Goal: Complete application form

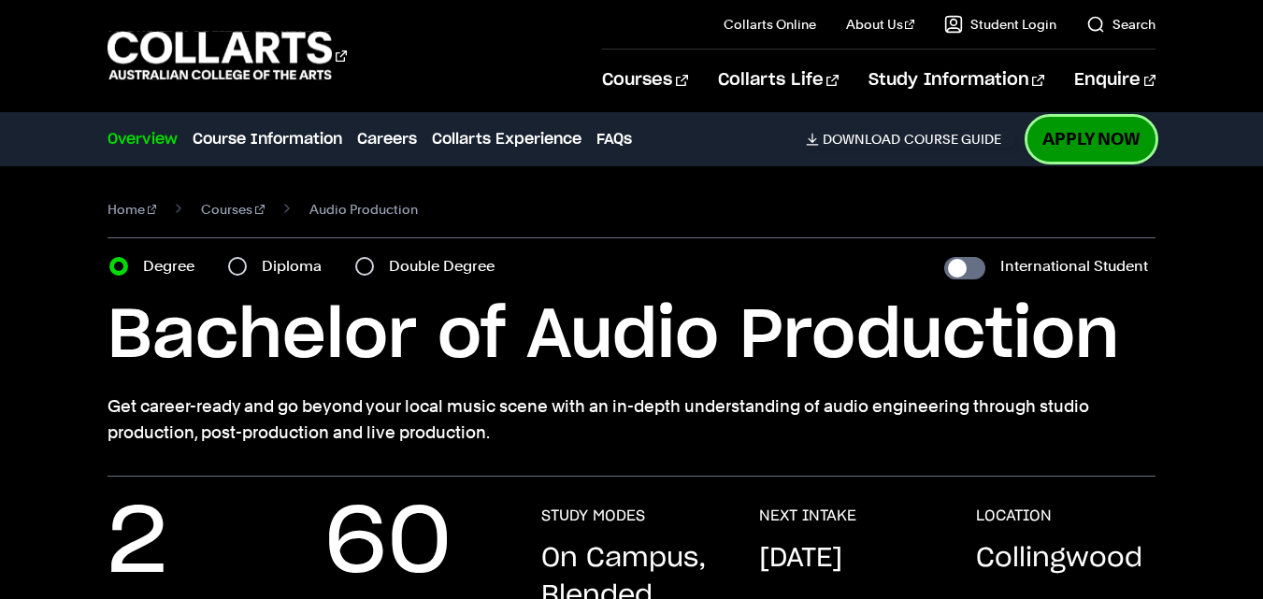
click at [1112, 142] on link "Apply Now" at bounding box center [1091, 139] width 128 height 44
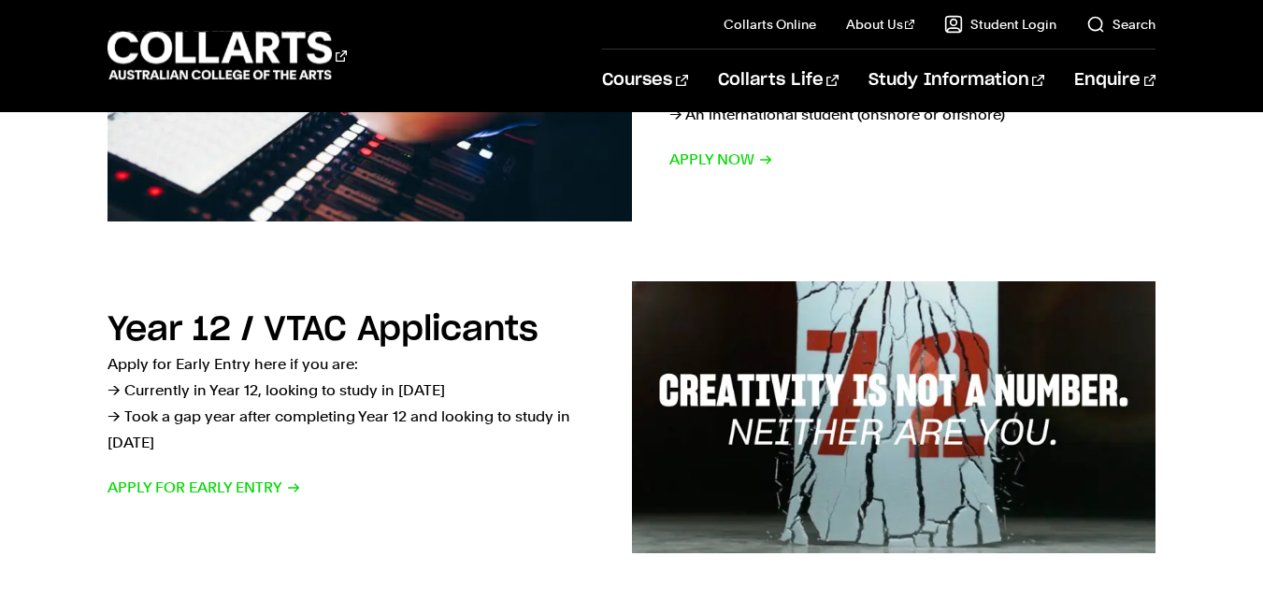
scroll to position [510, 0]
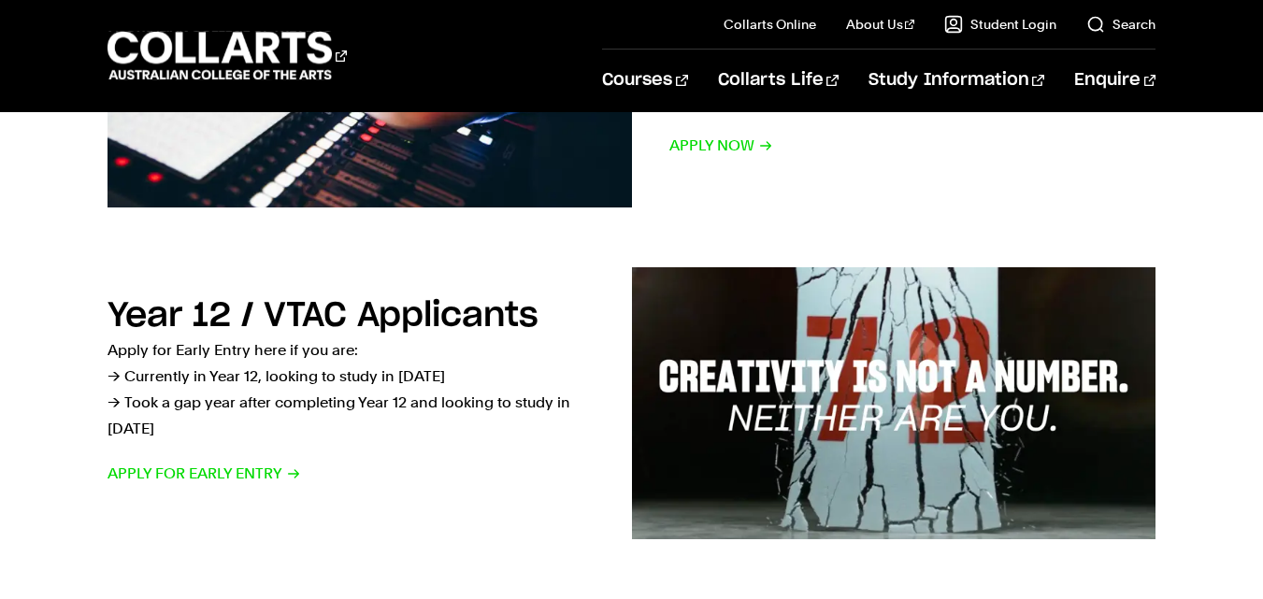
drag, startPoint x: 1276, startPoint y: 86, endPoint x: 1276, endPoint y: 192, distance: 105.6
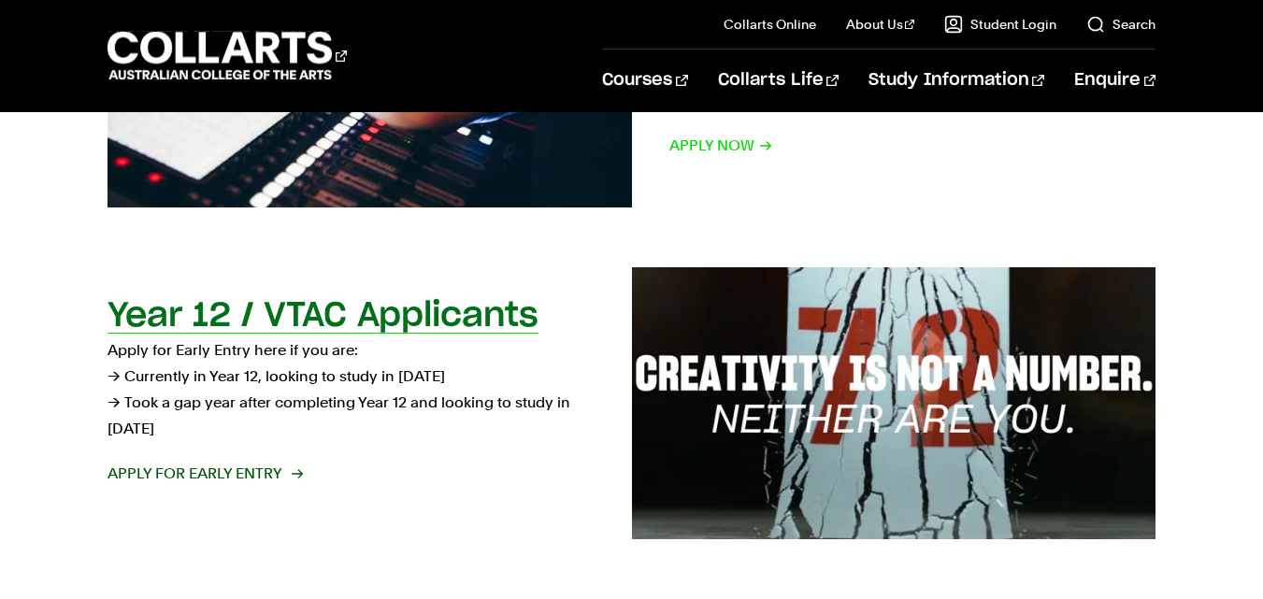
click at [204, 472] on span "Apply for Early Entry" at bounding box center [203, 474] width 193 height 26
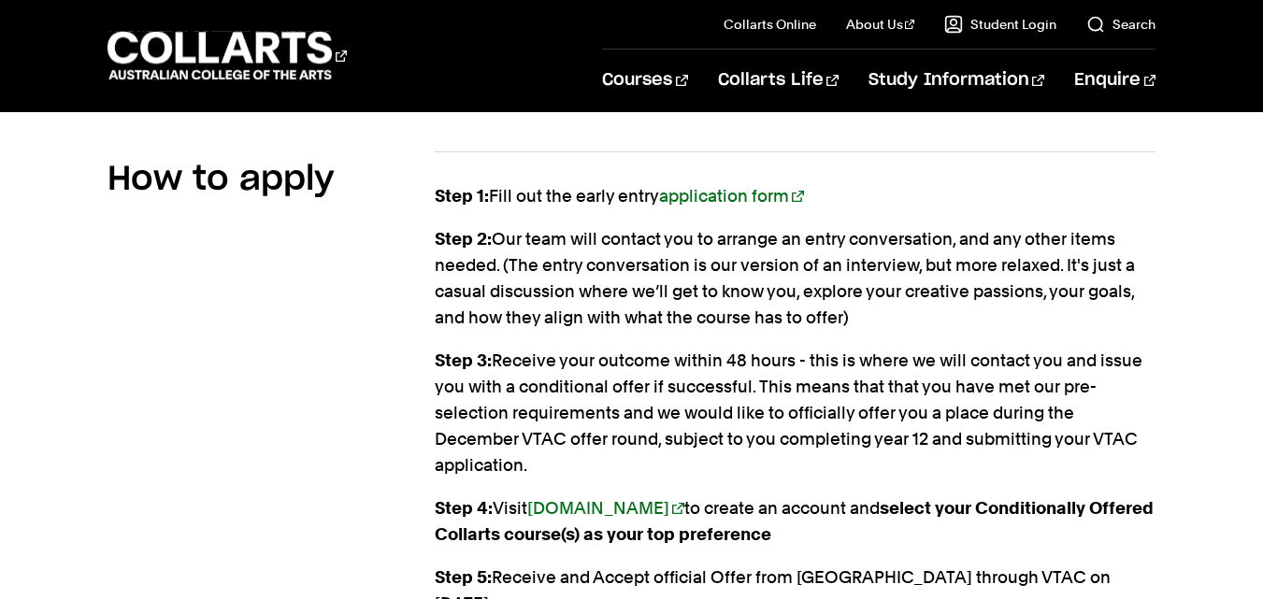
scroll to position [2167, 0]
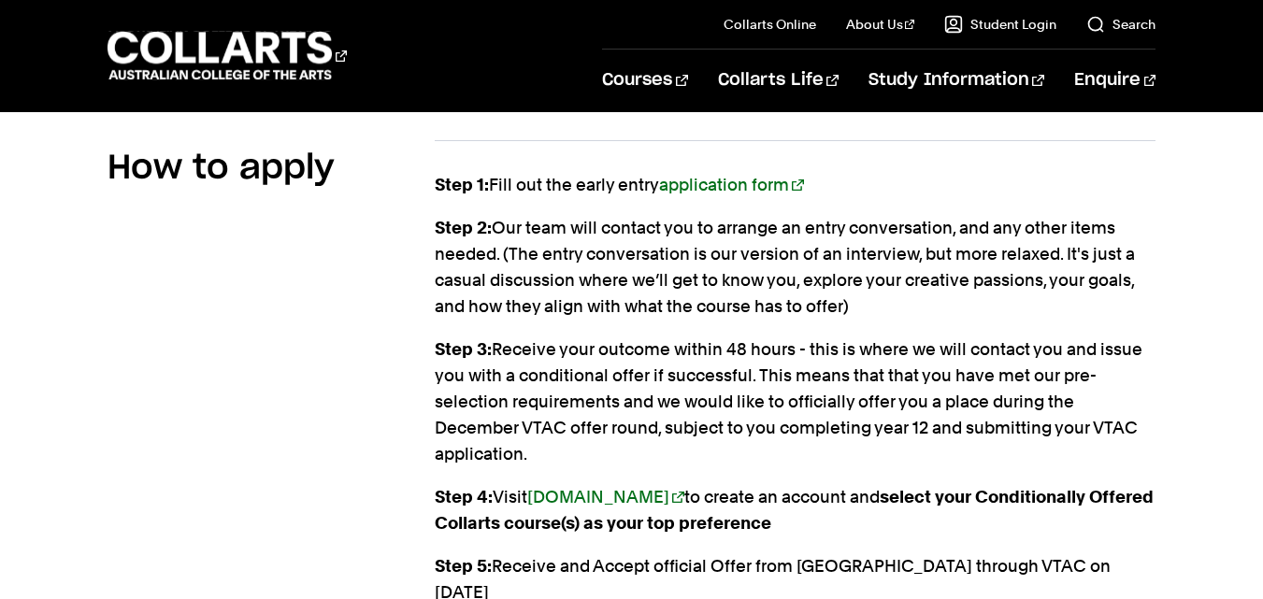
click at [608, 487] on link "vtac.edu.au" at bounding box center [605, 497] width 157 height 20
click at [692, 175] on link "application form" at bounding box center [731, 185] width 145 height 20
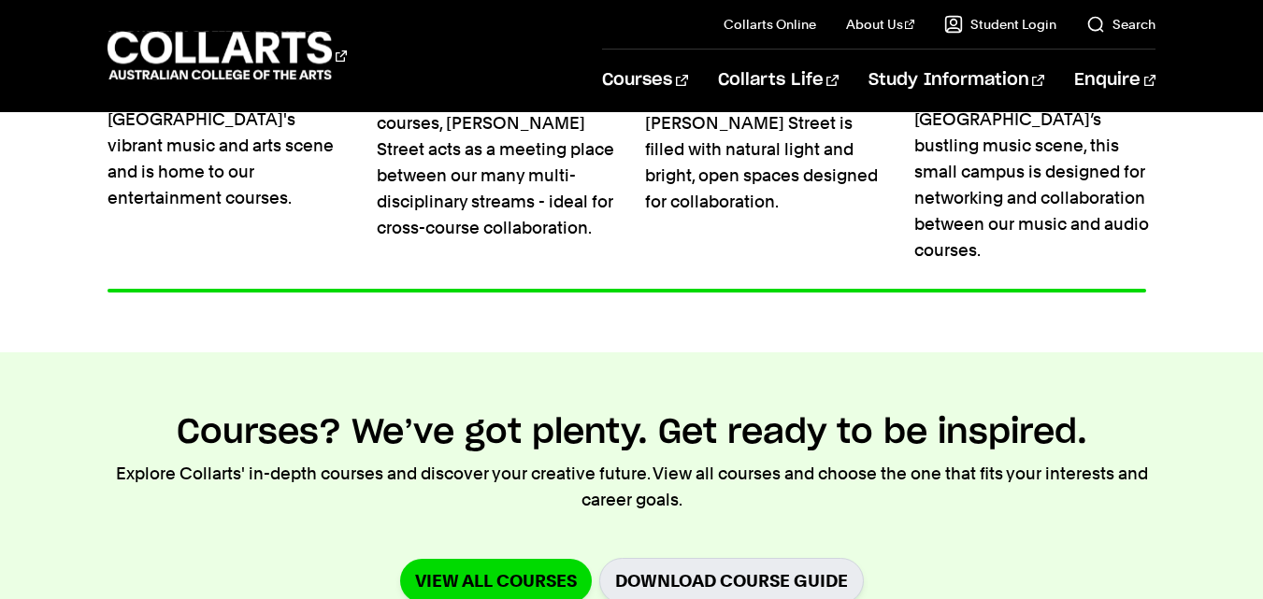
scroll to position [0, 0]
